Goal: Transaction & Acquisition: Subscribe to service/newsletter

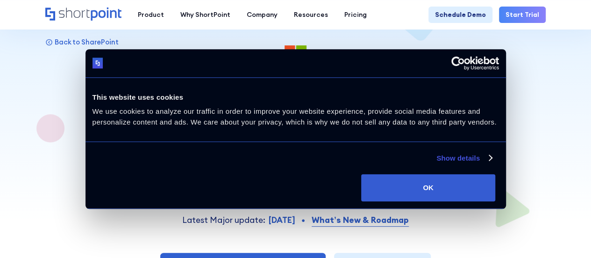
scroll to position [41, 0]
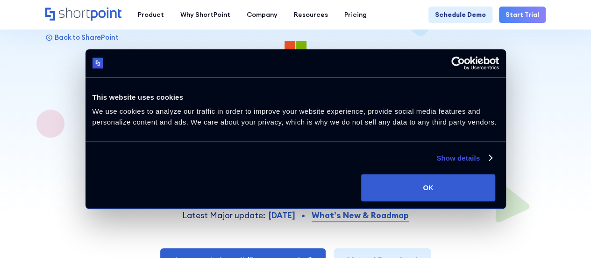
click at [506, 207] on div "Consent Details [#IABV2SETTINGS#] About This website uses cookies We use cookie…" at bounding box center [296, 129] width 421 height 160
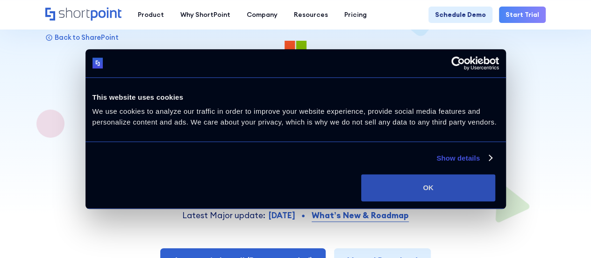
click at [496, 187] on button "OK" at bounding box center [428, 187] width 134 height 27
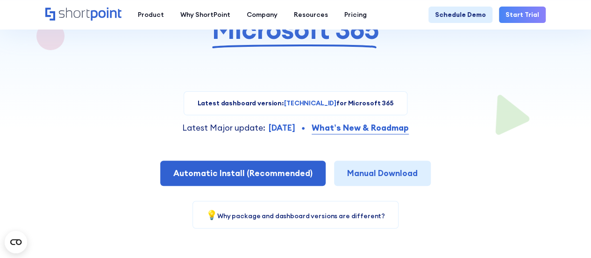
scroll to position [137, 0]
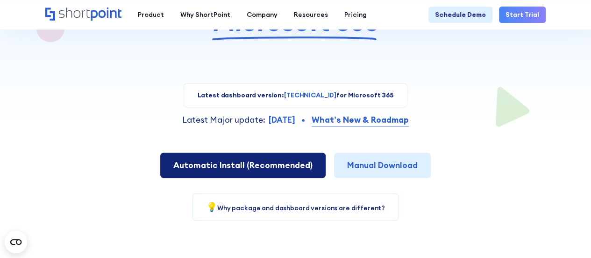
click at [277, 167] on span "Automatic Install (Recommended)" at bounding box center [242, 164] width 139 height 11
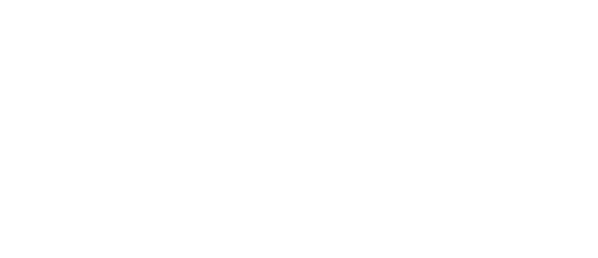
select select "Microsoft 365"
